Goal: Task Accomplishment & Management: Use online tool/utility

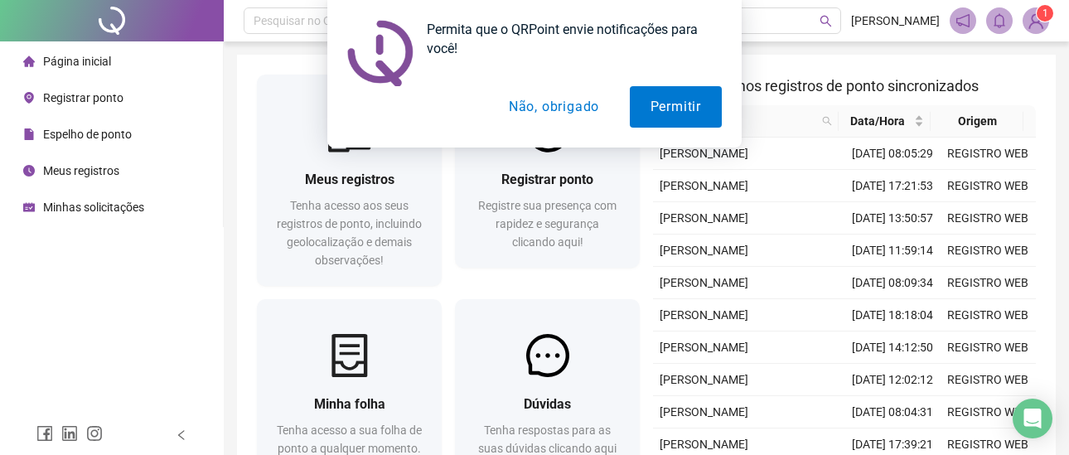
click at [569, 104] on button "Não, obrigado" at bounding box center [554, 106] width 132 height 41
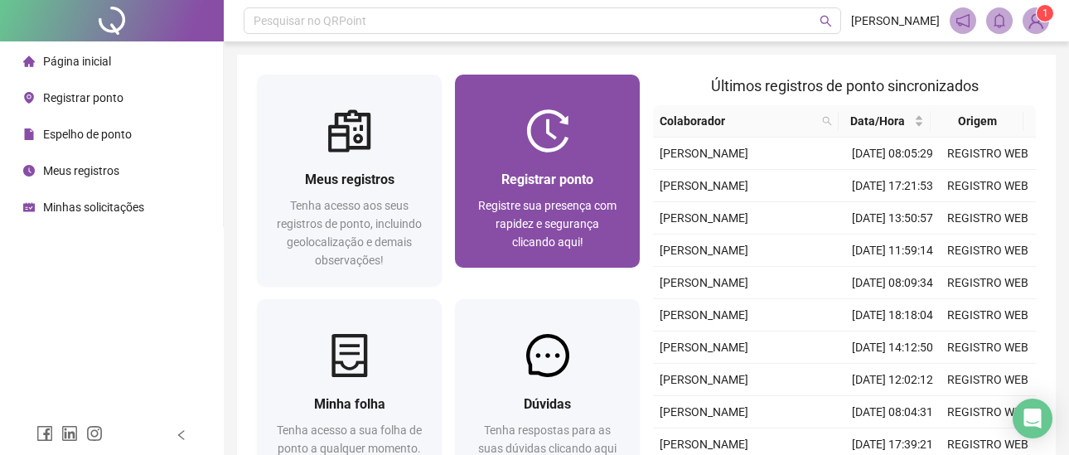
click at [601, 155] on div "Registrar ponto Registre sua presença com rapidez e segurança clicando aqui!" at bounding box center [547, 210] width 185 height 115
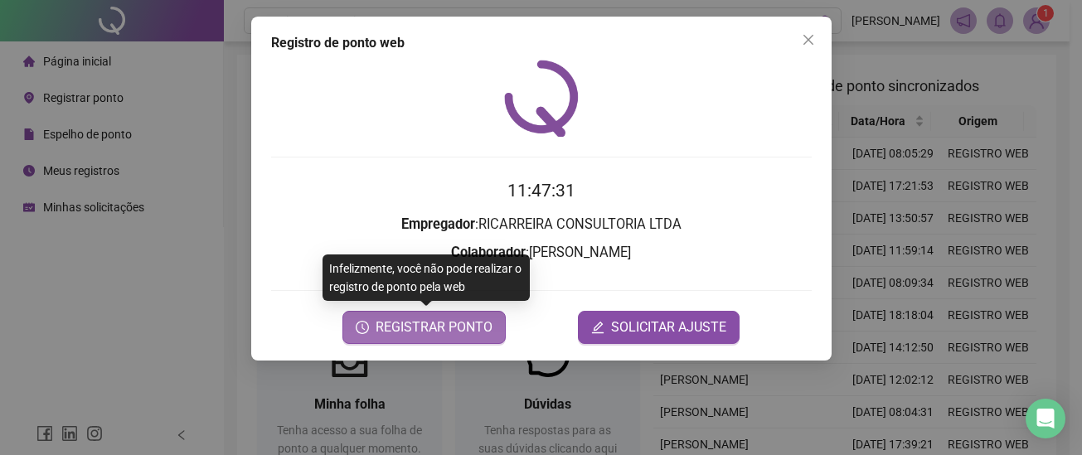
click at [429, 336] on span "REGISTRAR PONTO" at bounding box center [434, 328] width 117 height 20
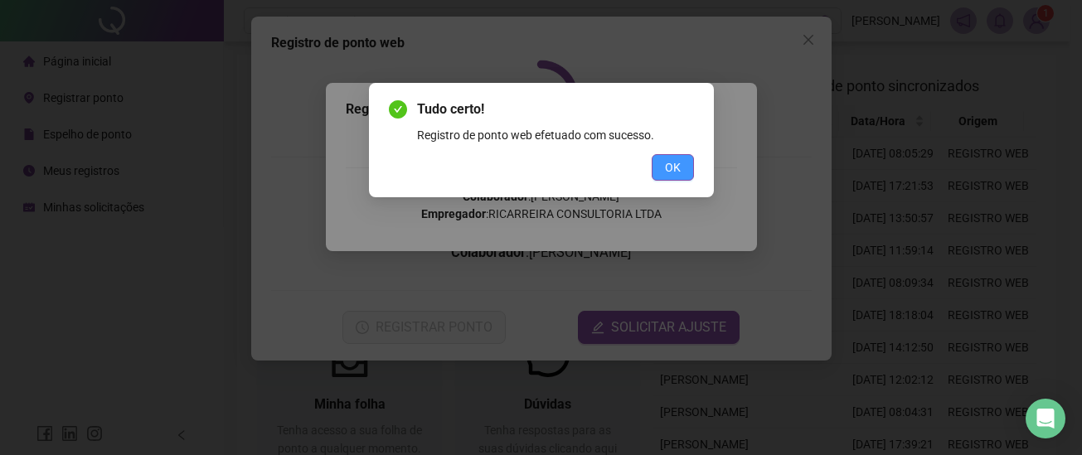
click at [677, 170] on span "OK" at bounding box center [673, 167] width 16 height 18
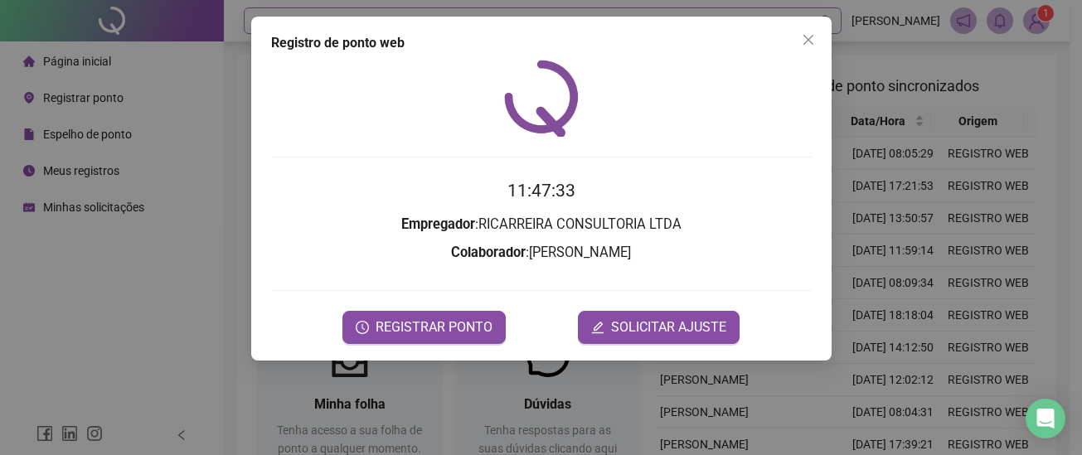
click at [803, 30] on button "Close" at bounding box center [808, 40] width 27 height 27
